Goal: Task Accomplishment & Management: Use online tool/utility

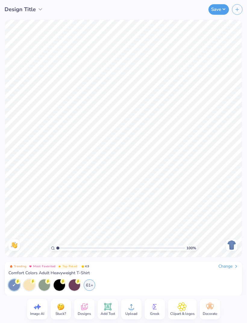
click at [30, 285] on div at bounding box center [29, 285] width 11 height 11
click at [90, 287] on div "61+" at bounding box center [89, 285] width 11 height 11
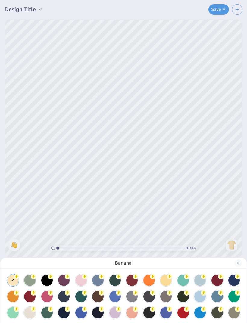
click at [30, 311] on div at bounding box center [29, 313] width 11 height 11
click at [240, 264] on button "Close" at bounding box center [238, 263] width 7 height 7
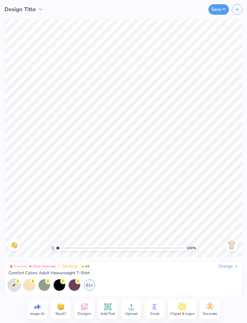
click at [82, 308] on icon at bounding box center [84, 308] width 6 height 5
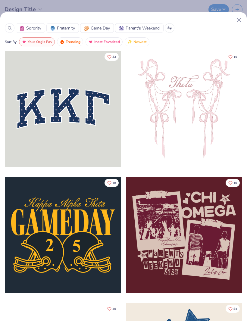
click at [8, 26] on icon at bounding box center [10, 28] width 4 height 4
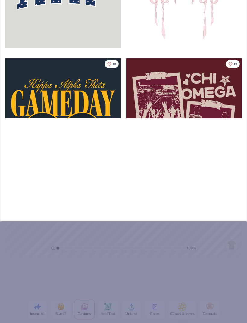
type input "Ten"
type input "Tenn"
type input "Tenni"
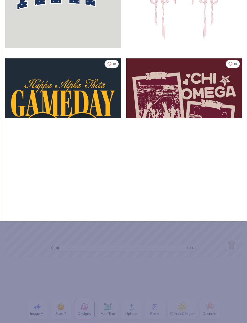
type input "Tenni"
type input "Tennis"
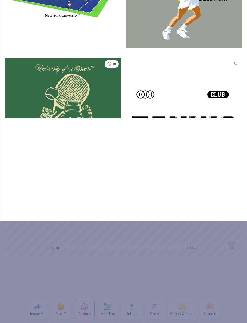
type input "Tennis"
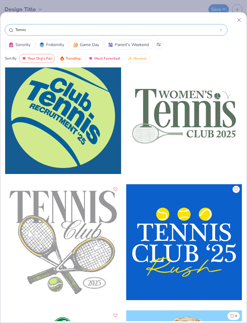
scroll to position [893, 0]
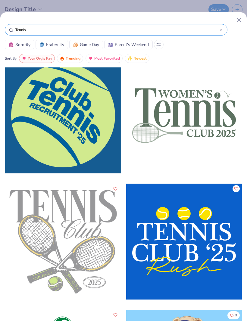
click at [197, 238] on div at bounding box center [184, 242] width 116 height 116
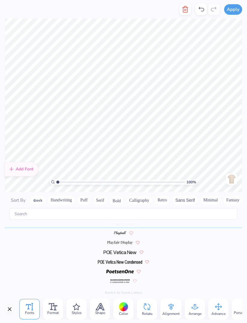
scroll to position [0, 1]
type textarea "OCEANSIDE"
type textarea "Girls Varsity Tennis"
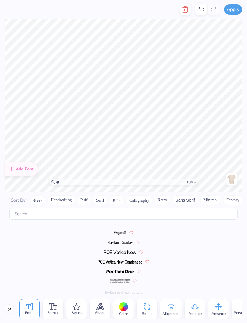
click at [128, 307] on div "Color" at bounding box center [123, 309] width 21 height 21
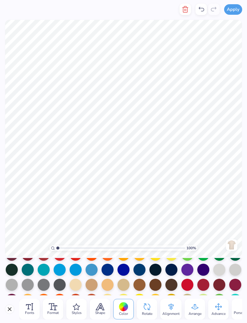
scroll to position [40, 0]
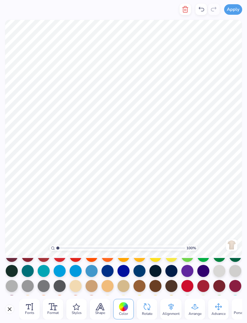
click at [109, 271] on div at bounding box center [108, 271] width 12 height 12
click at [62, 273] on div at bounding box center [60, 271] width 12 height 12
click at [109, 270] on div at bounding box center [108, 271] width 12 height 12
type textarea "2025"
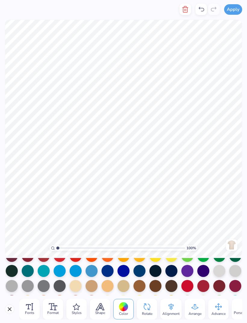
click at [123, 268] on div at bounding box center [124, 271] width 12 height 12
click at [32, 308] on icon at bounding box center [29, 307] width 7 height 7
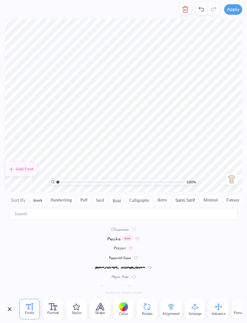
scroll to position [2368, 0]
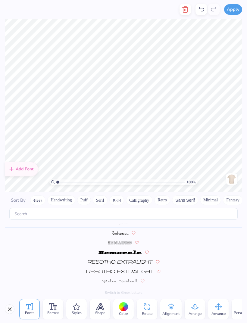
click at [120, 232] on img at bounding box center [120, 234] width 17 height 4
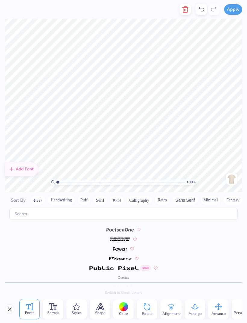
scroll to position [2314, 0]
click at [119, 246] on span at bounding box center [120, 248] width 14 height 5
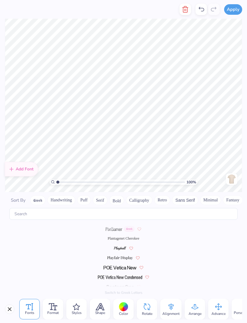
scroll to position [2256, 0]
click at [125, 257] on img at bounding box center [119, 259] width 25 height 4
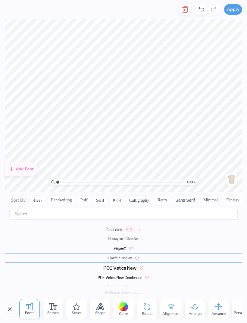
click at [121, 246] on span at bounding box center [120, 248] width 12 height 5
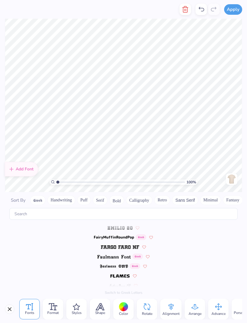
scroll to position [2282, 0]
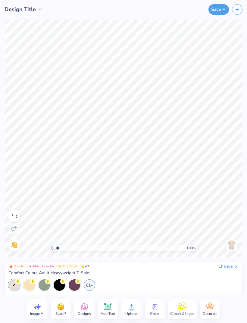
click at [90, 285] on div "61+" at bounding box center [89, 285] width 11 height 11
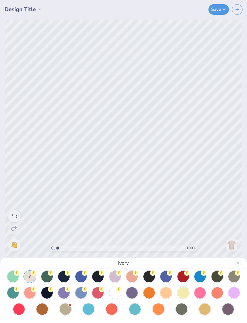
scroll to position [36, 0]
click at [116, 294] on div at bounding box center [114, 293] width 11 height 11
click at [236, 262] on button "Close" at bounding box center [238, 263] width 7 height 7
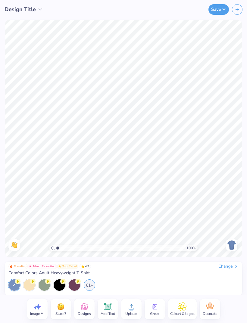
click at [16, 11] on span "Design Title" at bounding box center [20, 9] width 31 height 8
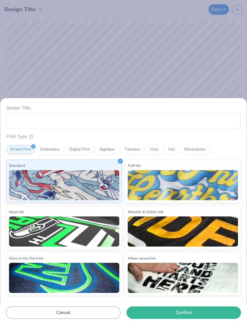
click at [31, 52] on div "Design Title Print Type Screen Print Embroidery Digital Print Applique Transfer…" at bounding box center [123, 161] width 247 height 323
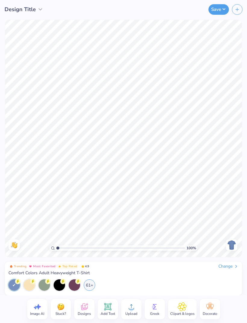
click at [84, 304] on icon at bounding box center [84, 307] width 7 height 7
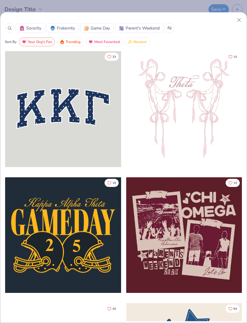
click at [12, 27] on div at bounding box center [10, 28] width 10 height 10
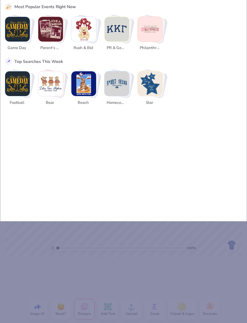
type input "Sp"
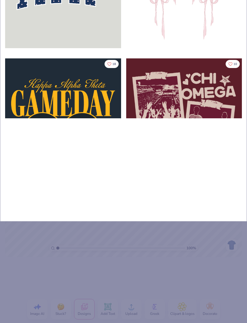
type input "Spo"
type input "Spor"
type input "Sport"
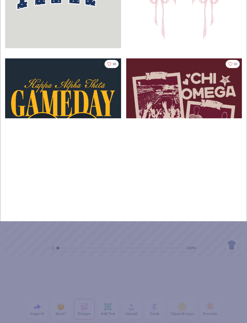
type input "Sport"
type input "Sports"
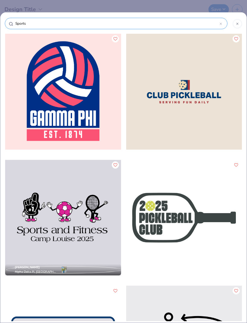
click at [33, 21] on input "Sports" at bounding box center [117, 24] width 205 height 6
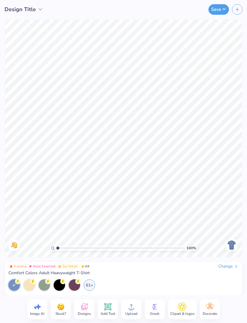
click at [82, 309] on icon at bounding box center [84, 308] width 6 height 5
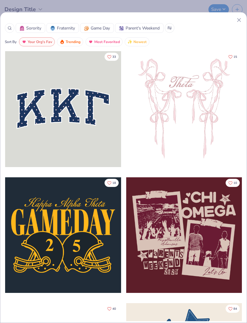
click at [10, 28] on icon at bounding box center [10, 28] width 4 height 4
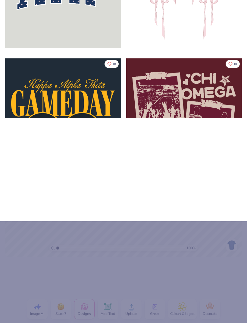
type input "Te"
type input "Ten"
type input "Tenn"
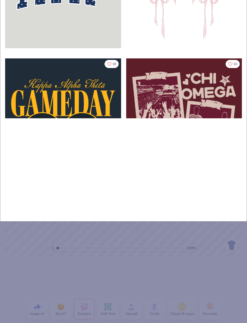
type input "Tenn"
type input "Tenni"
type input "Tennis"
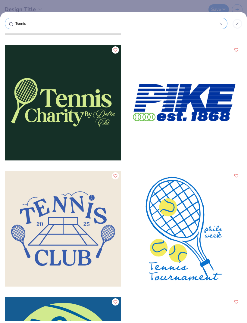
scroll to position [623, 0]
